Goal: Navigation & Orientation: Find specific page/section

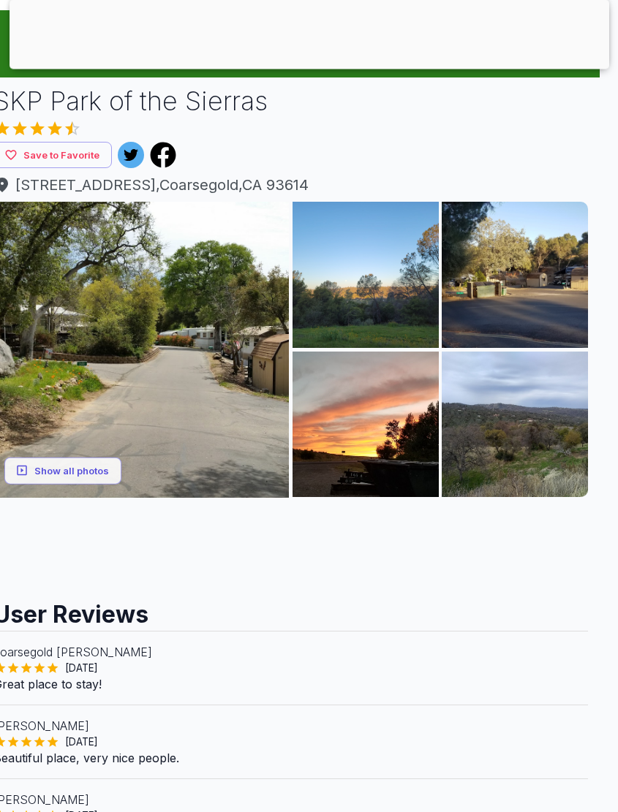
scroll to position [124, 18]
click at [87, 466] on button "Show all photos" at bounding box center [62, 470] width 117 height 27
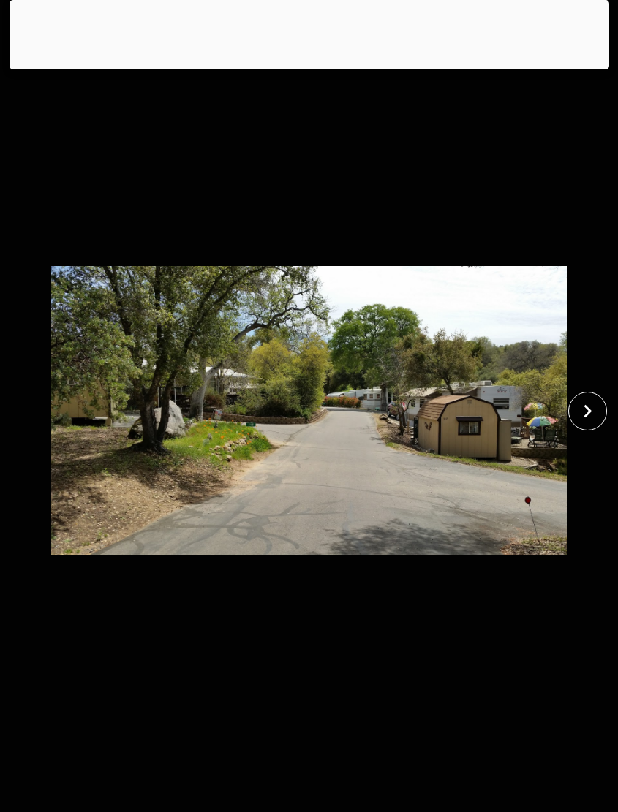
click at [594, 424] on icon "close" at bounding box center [588, 411] width 26 height 26
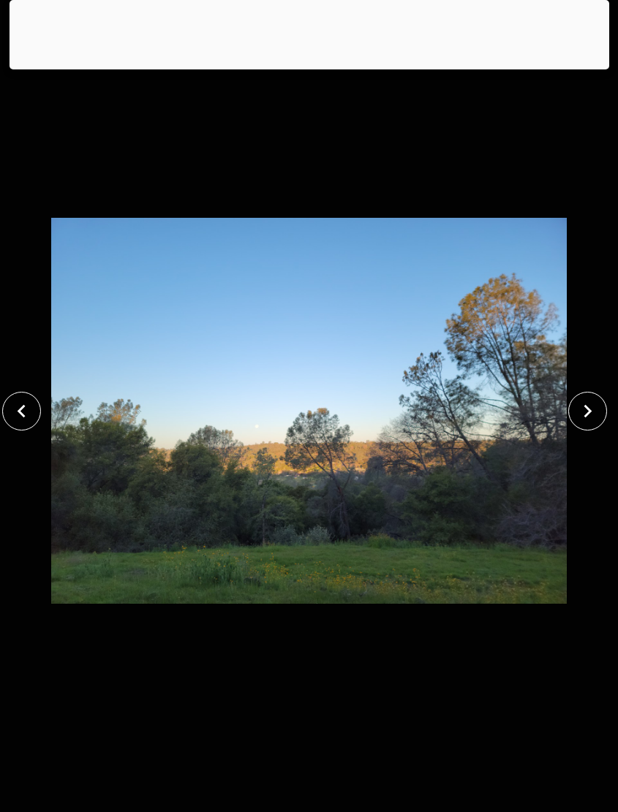
click at [581, 424] on icon "close" at bounding box center [588, 411] width 26 height 26
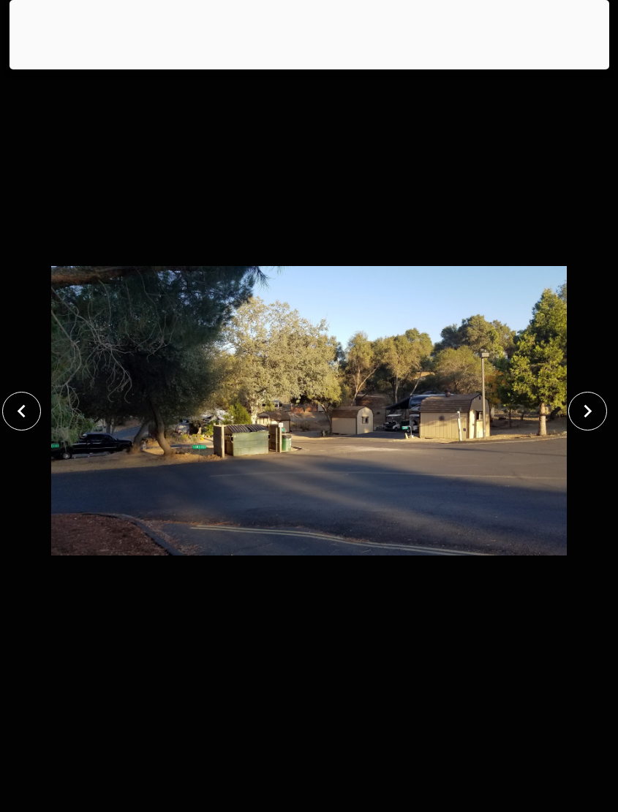
click at [589, 417] on icon "close" at bounding box center [588, 410] width 8 height 13
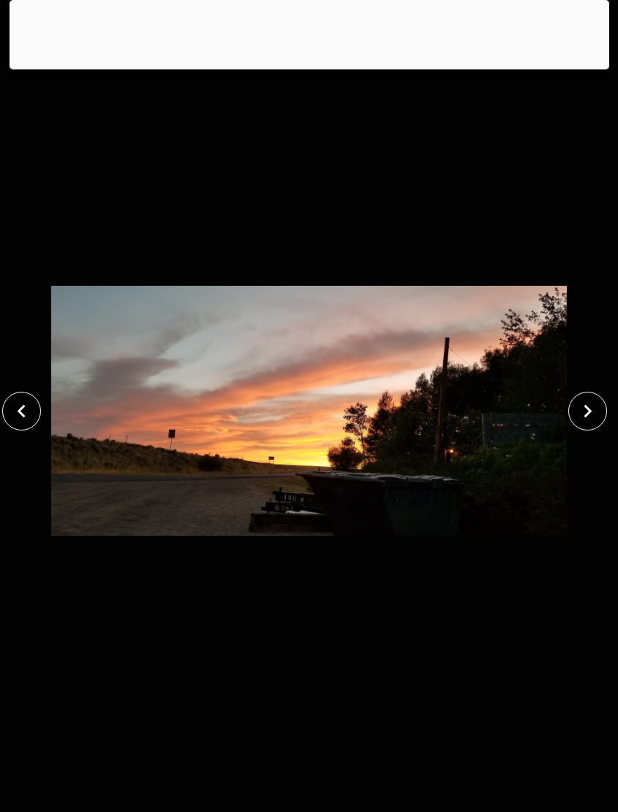
click at [588, 417] on icon "close" at bounding box center [588, 410] width 8 height 13
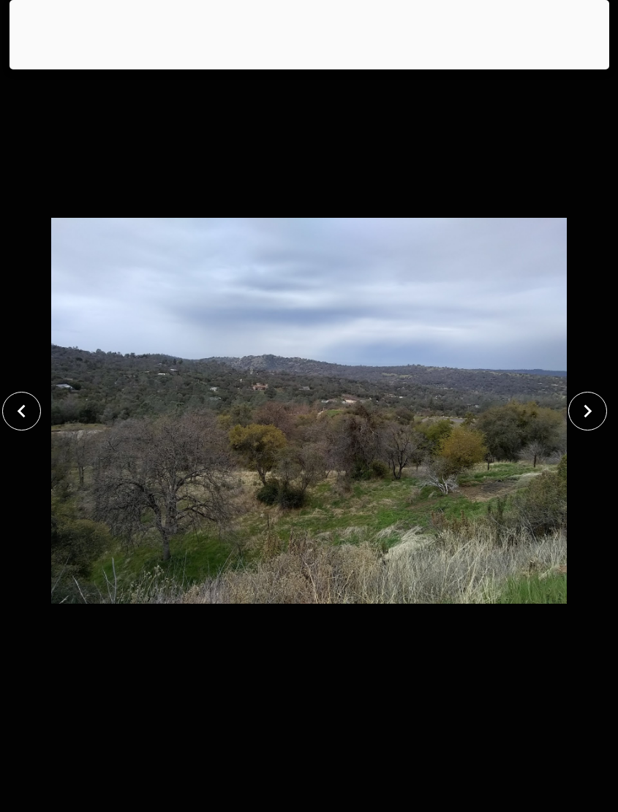
click at [591, 424] on icon "close" at bounding box center [588, 411] width 26 height 26
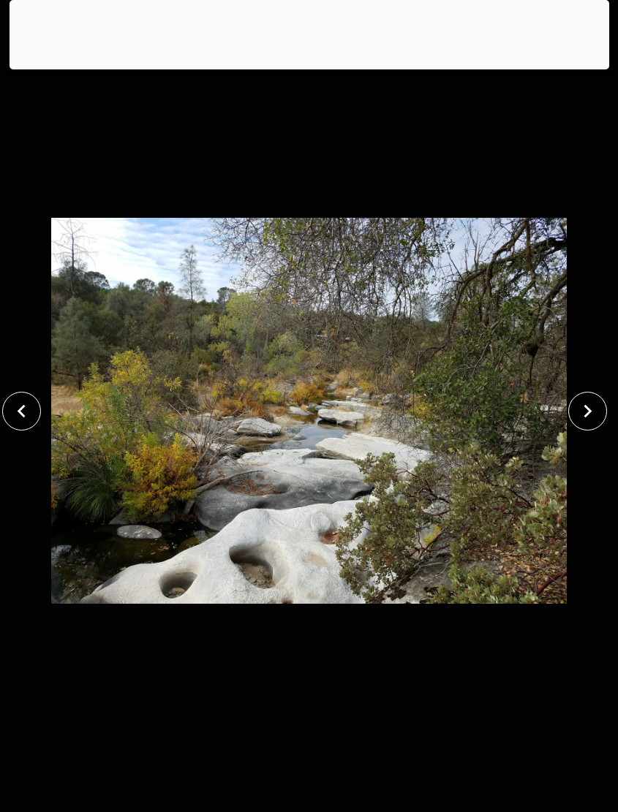
click at [591, 424] on icon "close" at bounding box center [588, 411] width 26 height 26
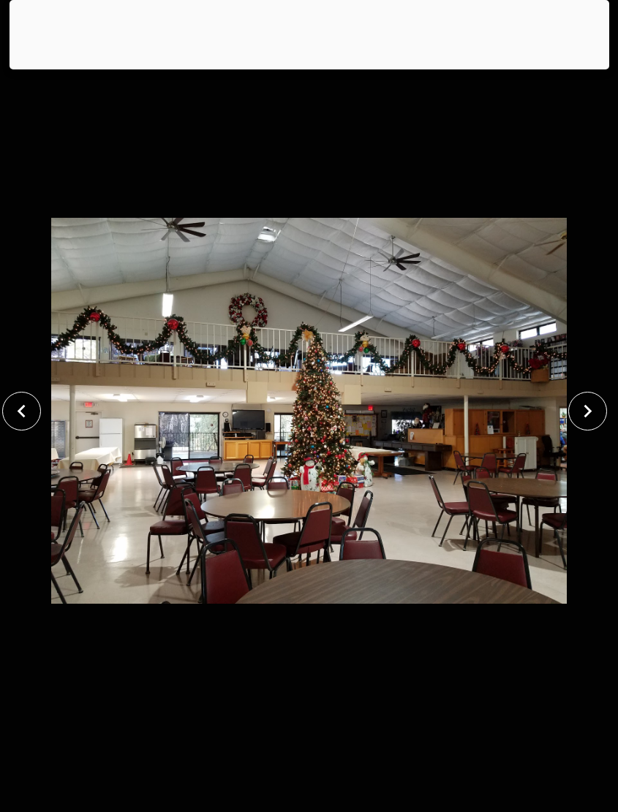
click at [594, 424] on icon "close" at bounding box center [588, 411] width 26 height 26
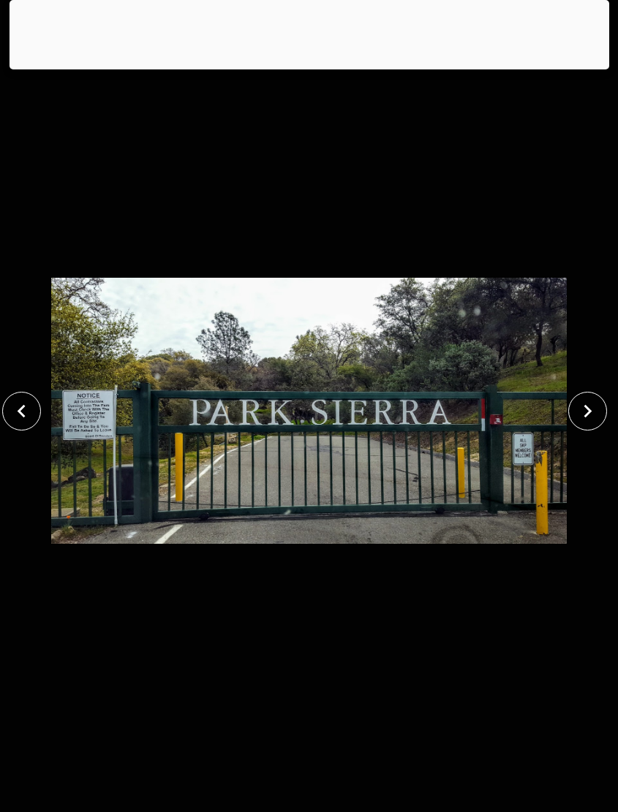
click at [594, 424] on icon "close" at bounding box center [588, 411] width 26 height 26
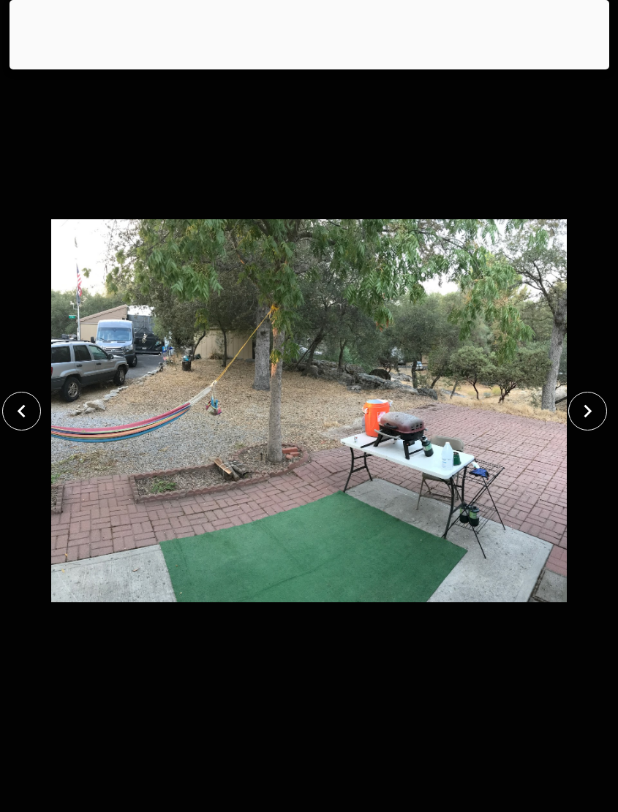
click at [589, 417] on icon "close" at bounding box center [588, 410] width 8 height 13
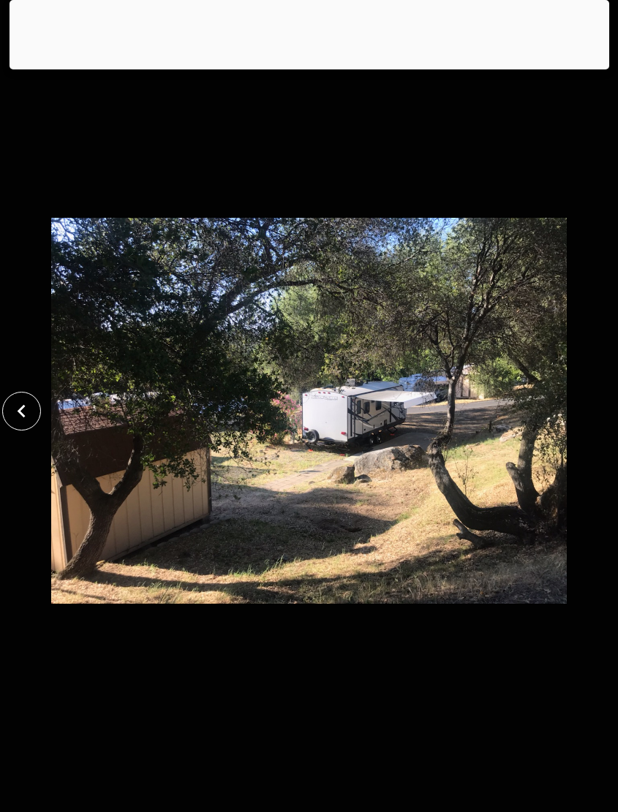
click at [599, 433] on div at bounding box center [309, 411] width 618 height 736
click at [278, 66] on div at bounding box center [310, 66] width 600 height 0
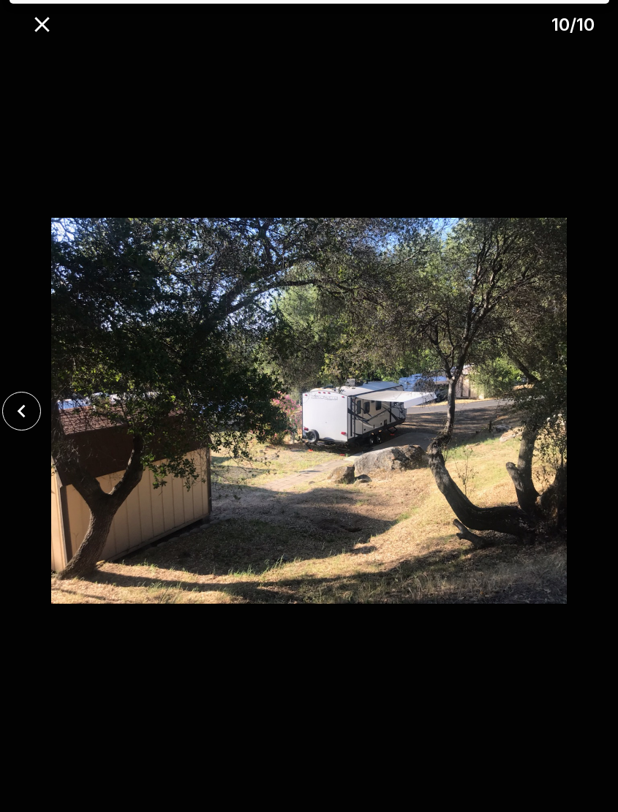
click at [42, 14] on icon "close" at bounding box center [42, 25] width 26 height 26
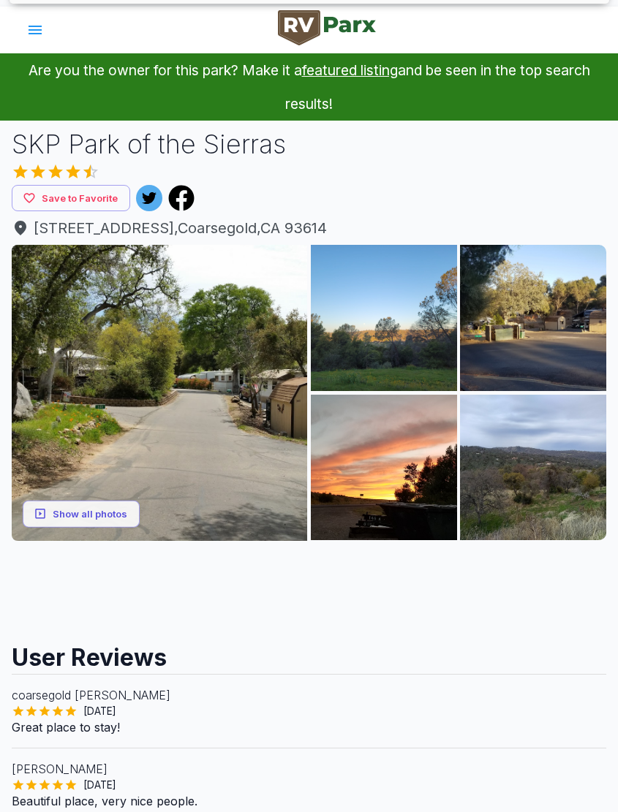
scroll to position [0, 0]
